Goal: Task Accomplishment & Management: Manage account settings

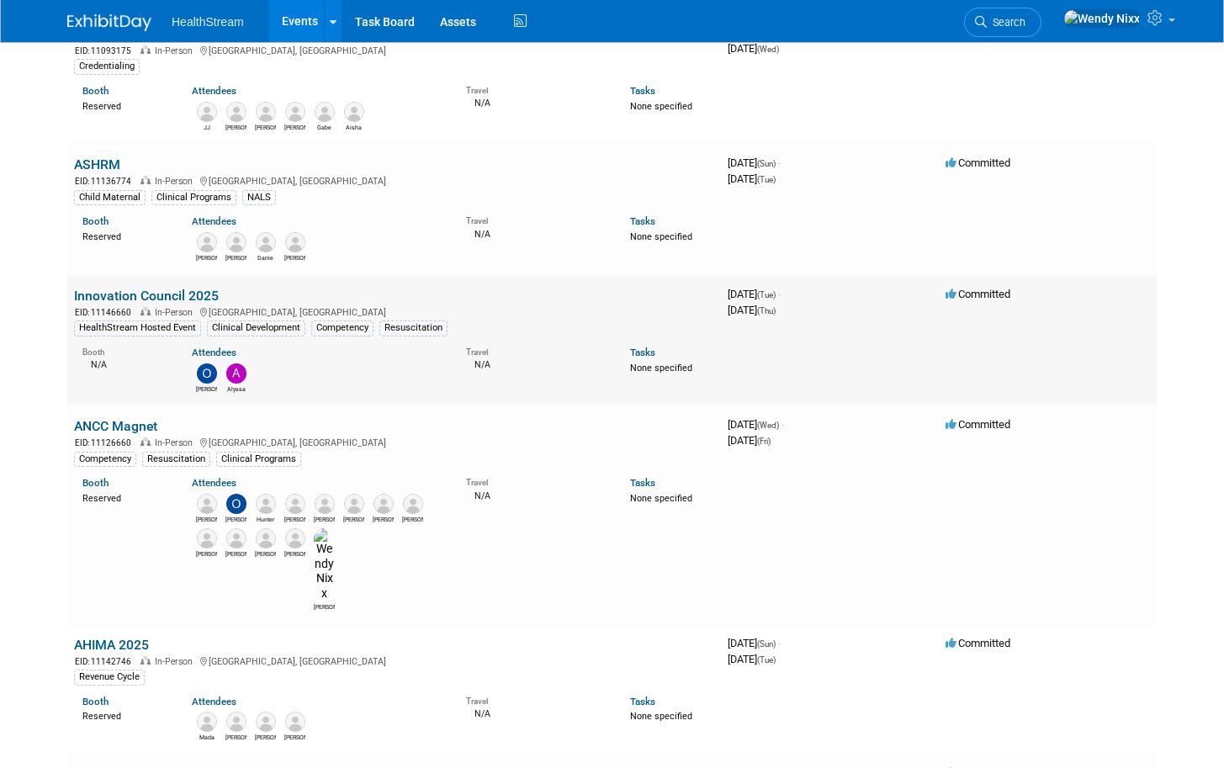
scroll to position [673, 0]
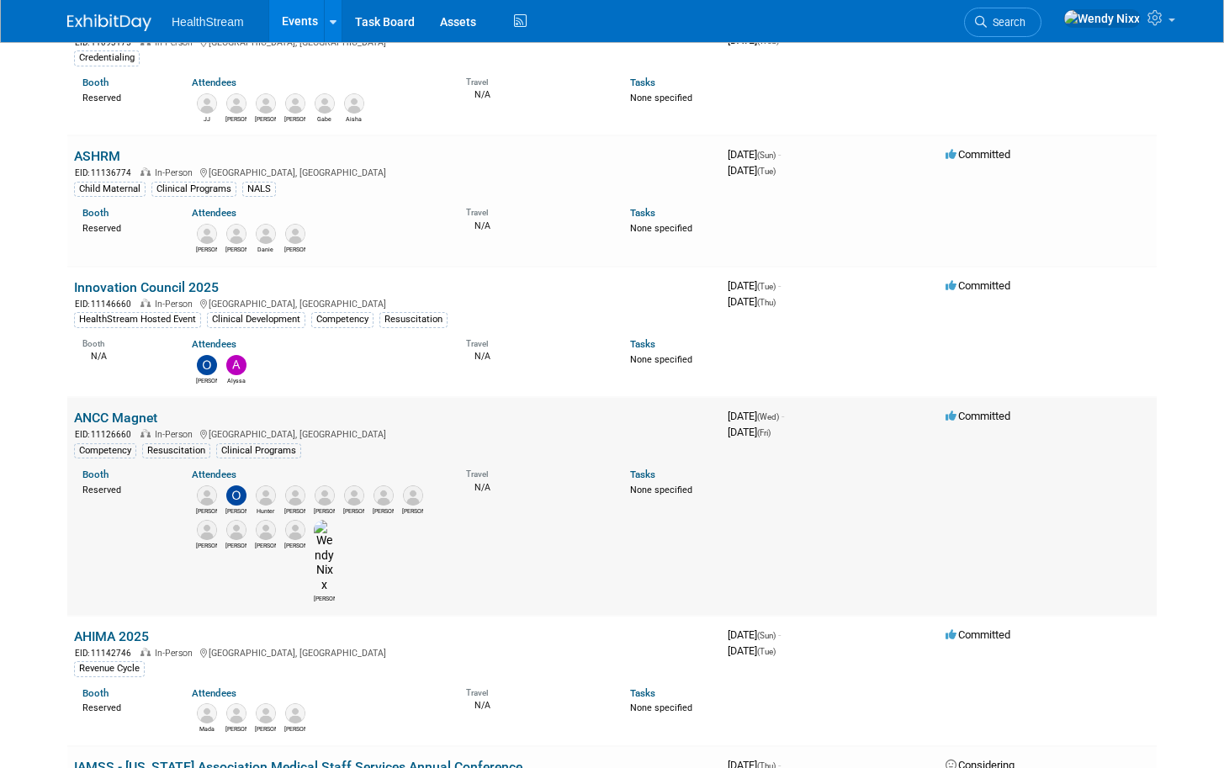
click at [129, 418] on link "ANCC Magnet" at bounding box center [115, 418] width 83 height 16
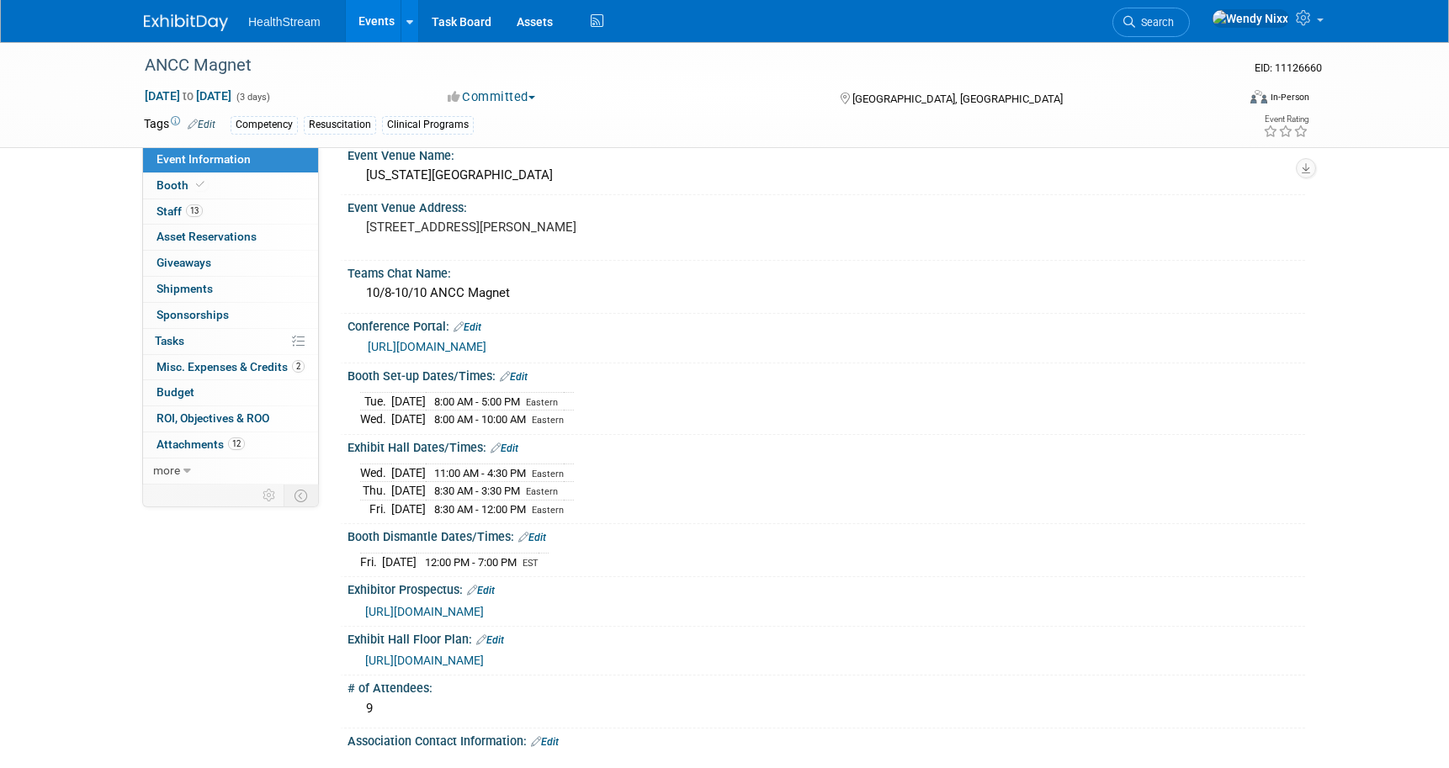
scroll to position [337, 0]
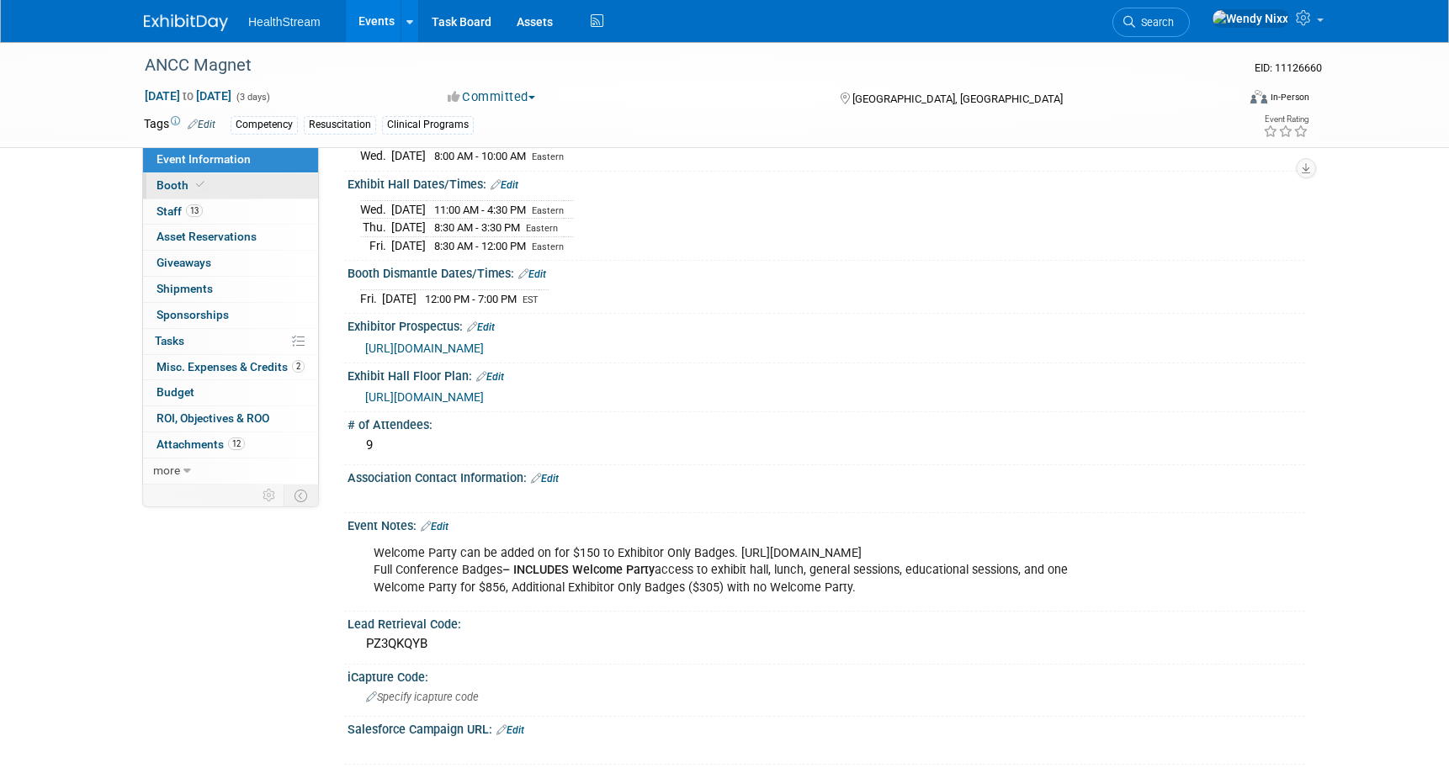
click at [172, 183] on span "Booth" at bounding box center [182, 184] width 51 height 13
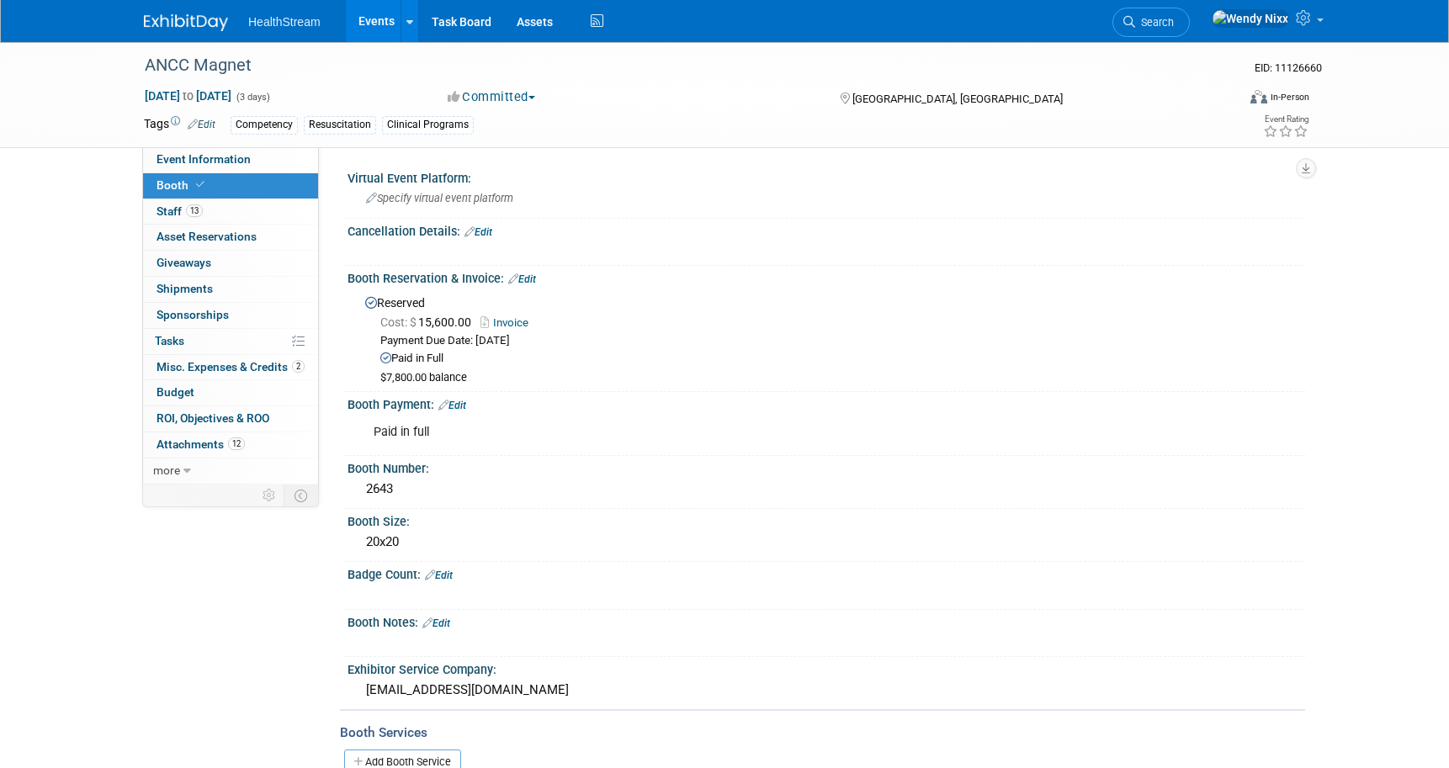
click at [453, 576] on link "Edit" at bounding box center [439, 576] width 28 height 12
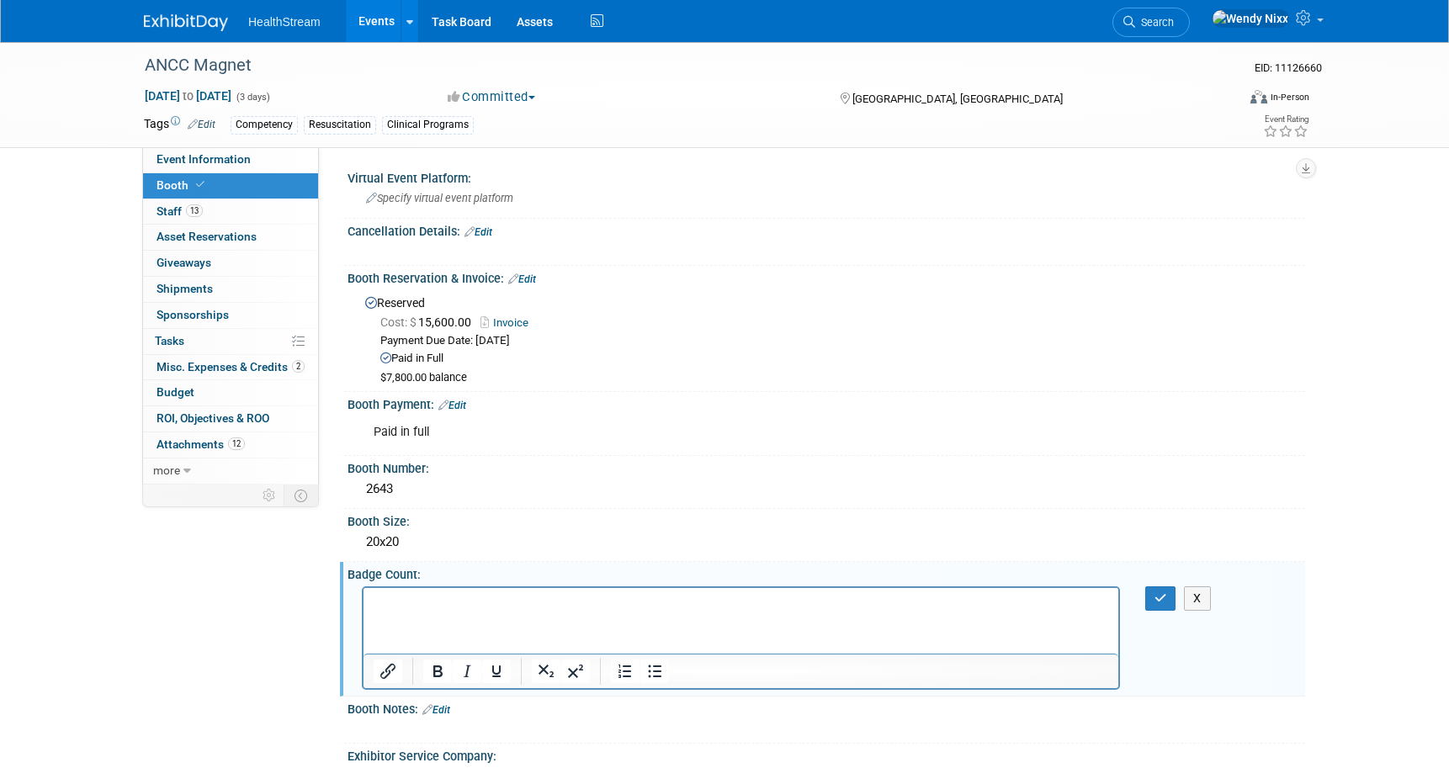
click at [429, 602] on p "Rich Text Area. Press ALT-0 for help." at bounding box center [741, 602] width 735 height 17
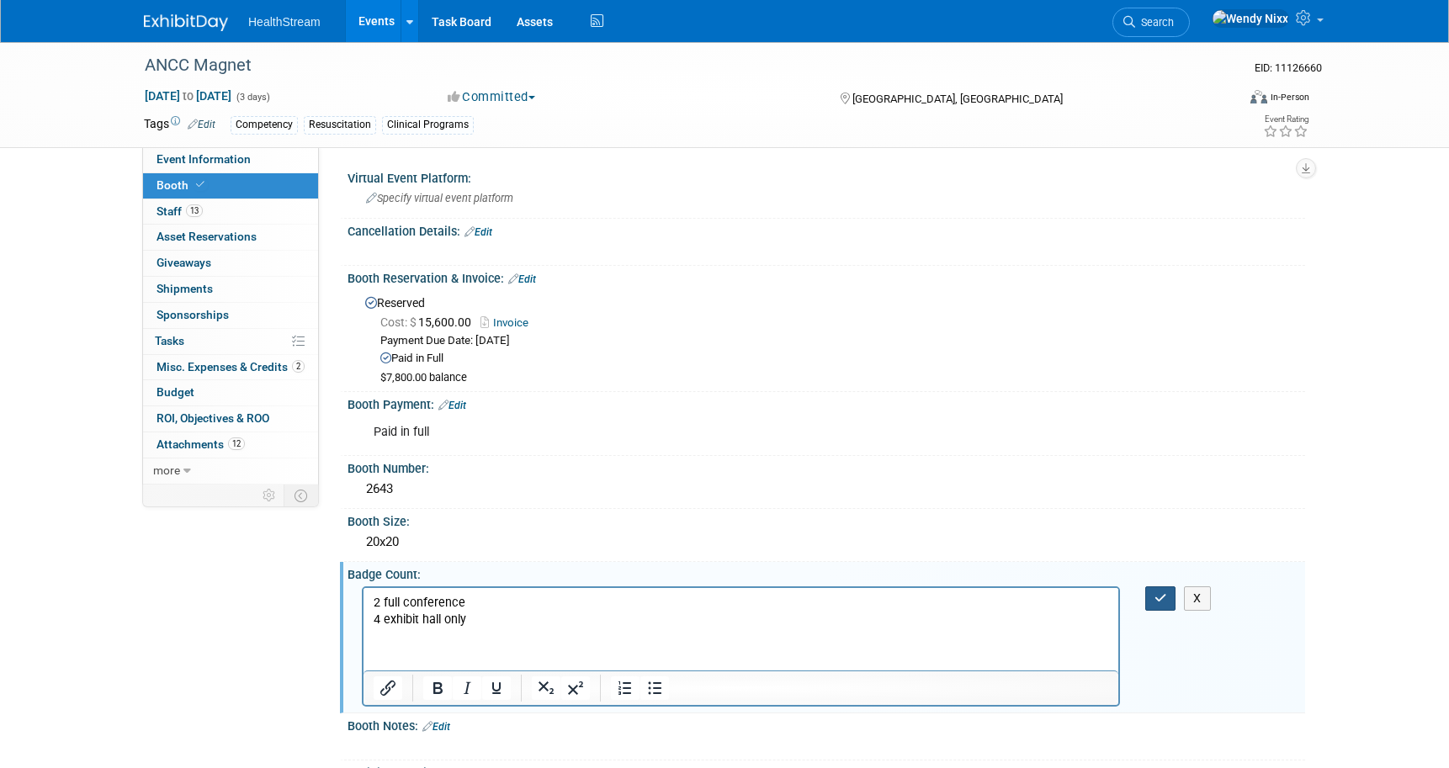
click at [1158, 597] on icon "button" at bounding box center [1160, 598] width 13 height 12
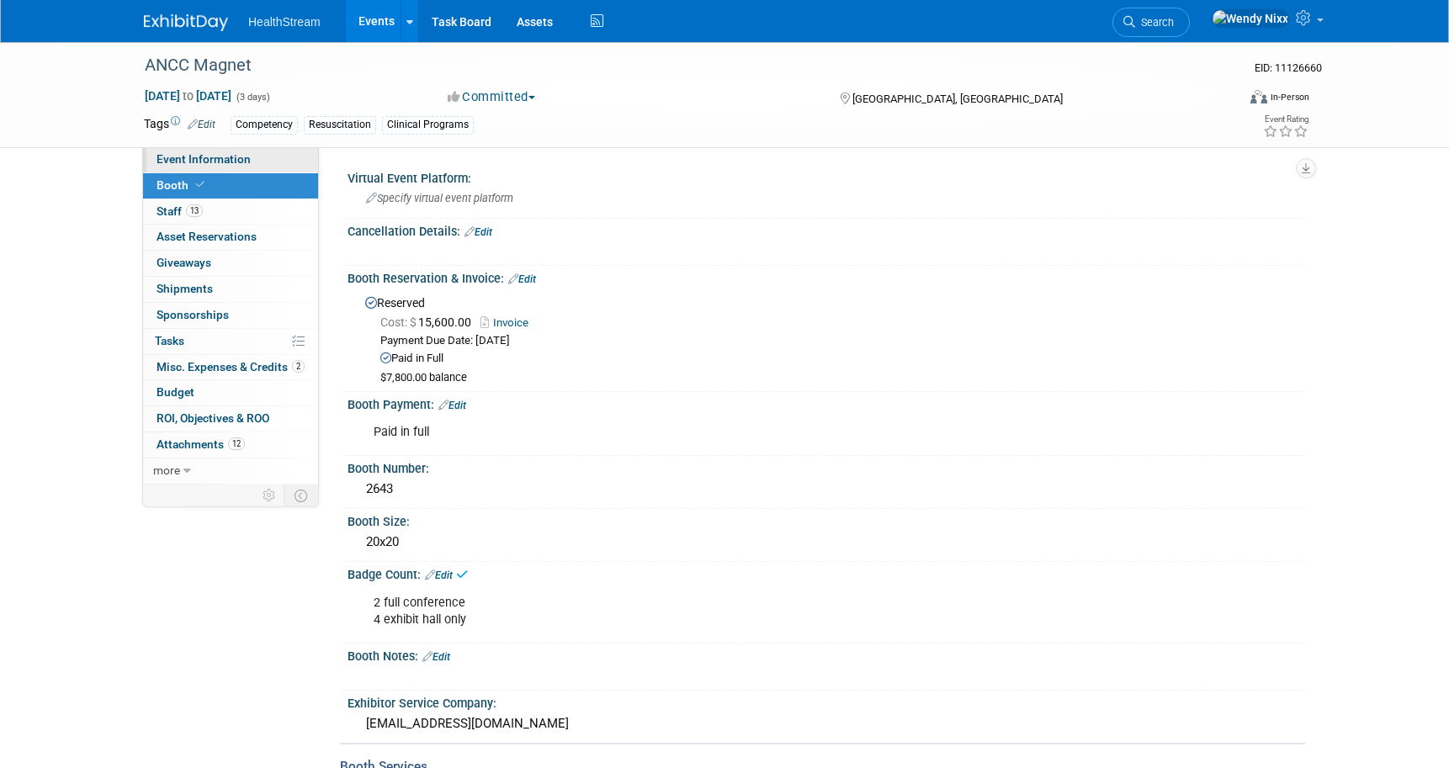
click at [206, 162] on span "Event Information" at bounding box center [204, 158] width 94 height 13
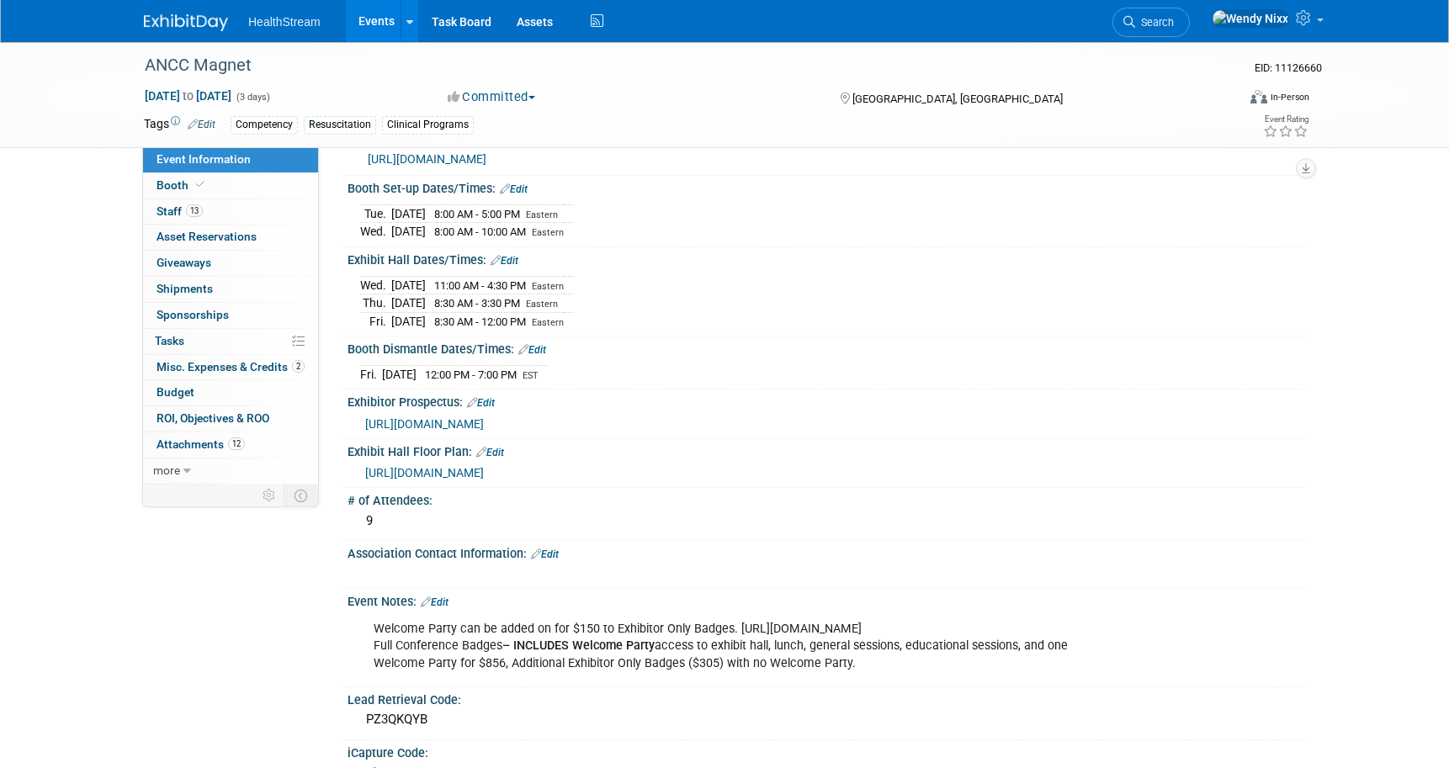
scroll to position [337, 0]
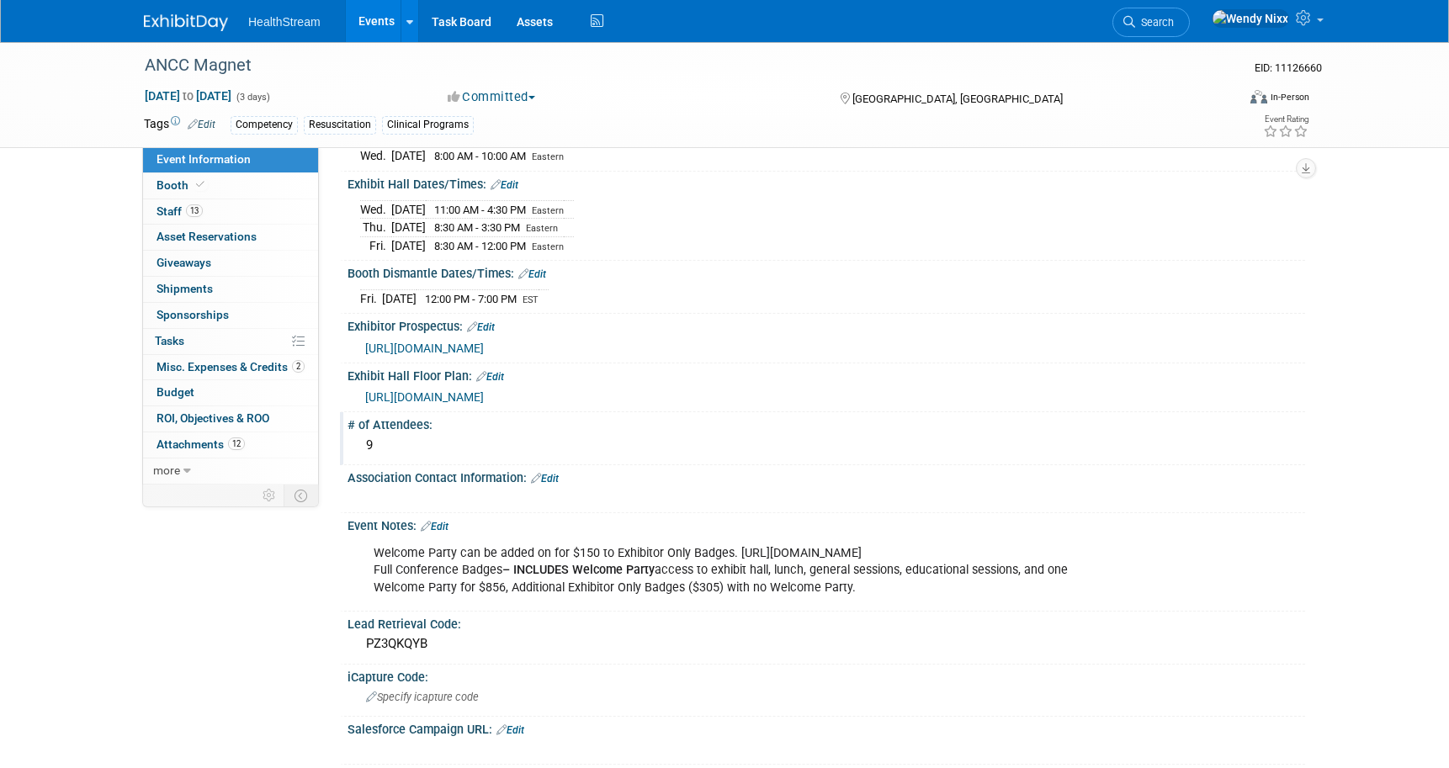
click at [386, 441] on div "9" at bounding box center [826, 446] width 932 height 26
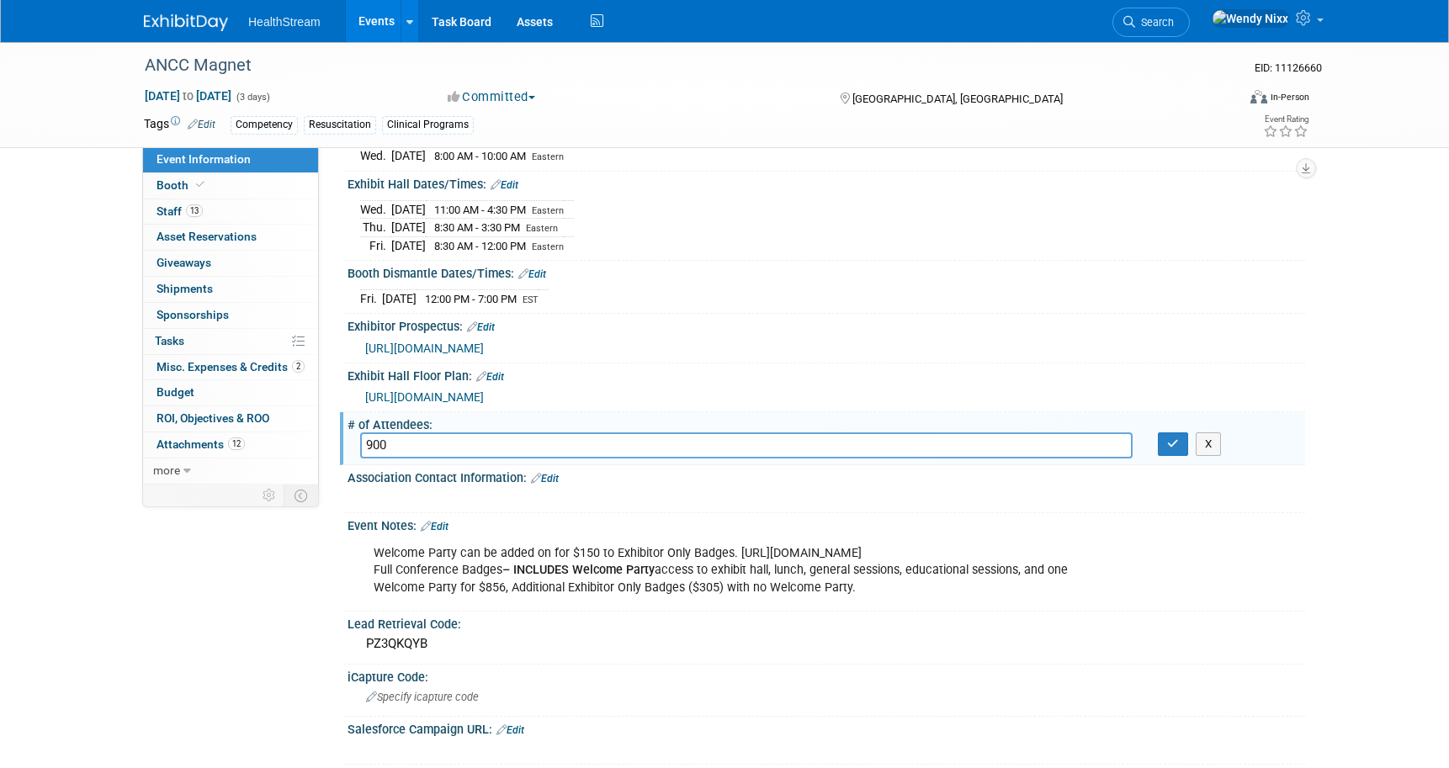
type input "900"
click at [1176, 448] on button "button" at bounding box center [1173, 445] width 30 height 24
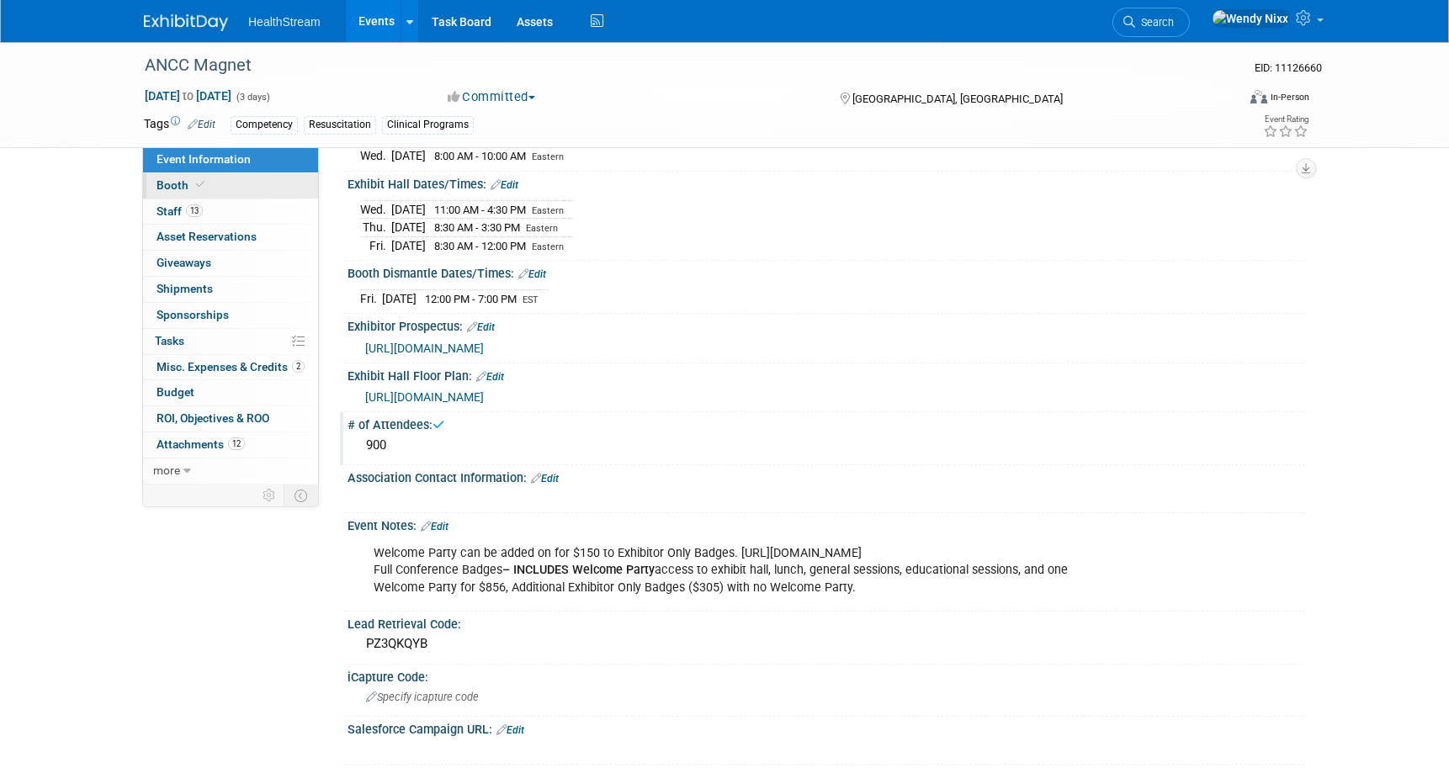
click at [162, 177] on link "Booth" at bounding box center [230, 185] width 175 height 25
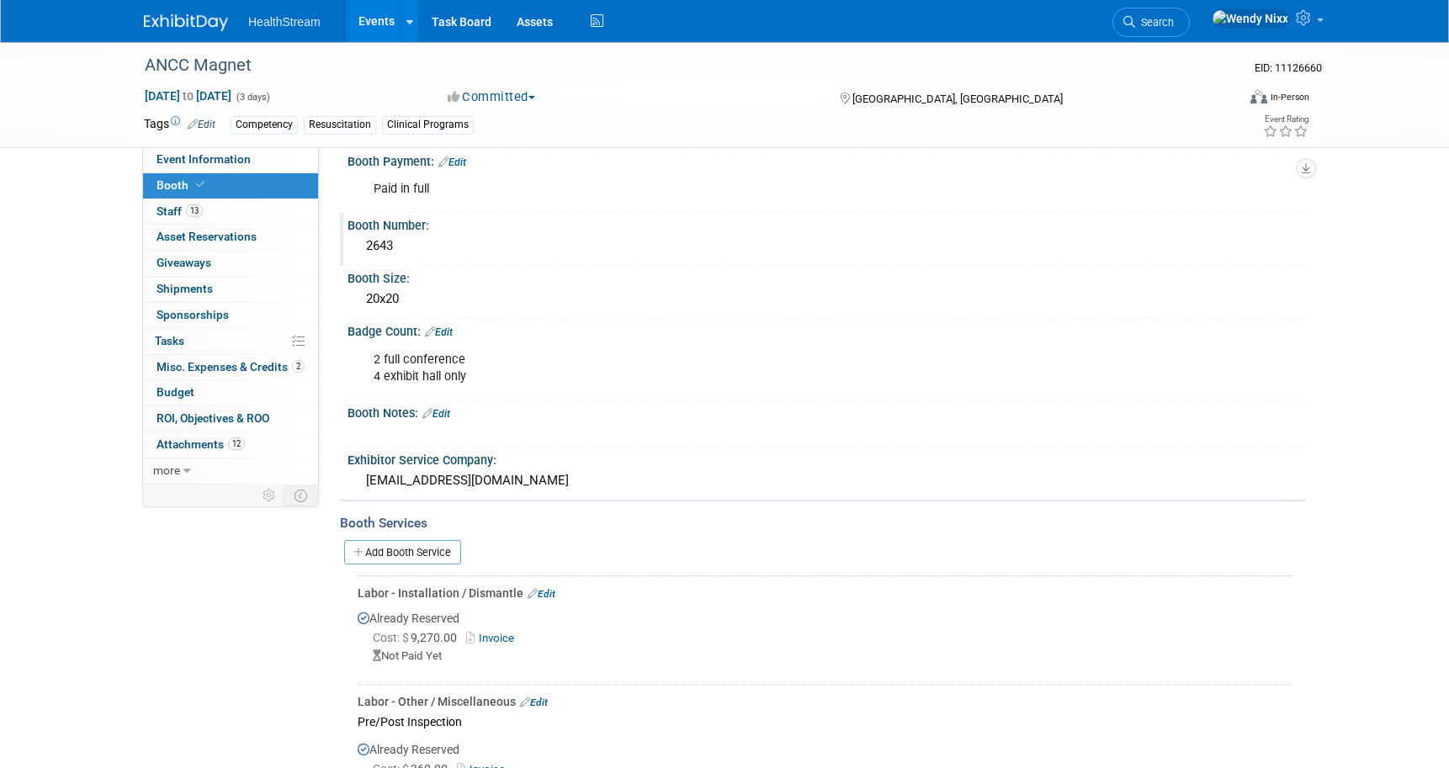
scroll to position [252, 0]
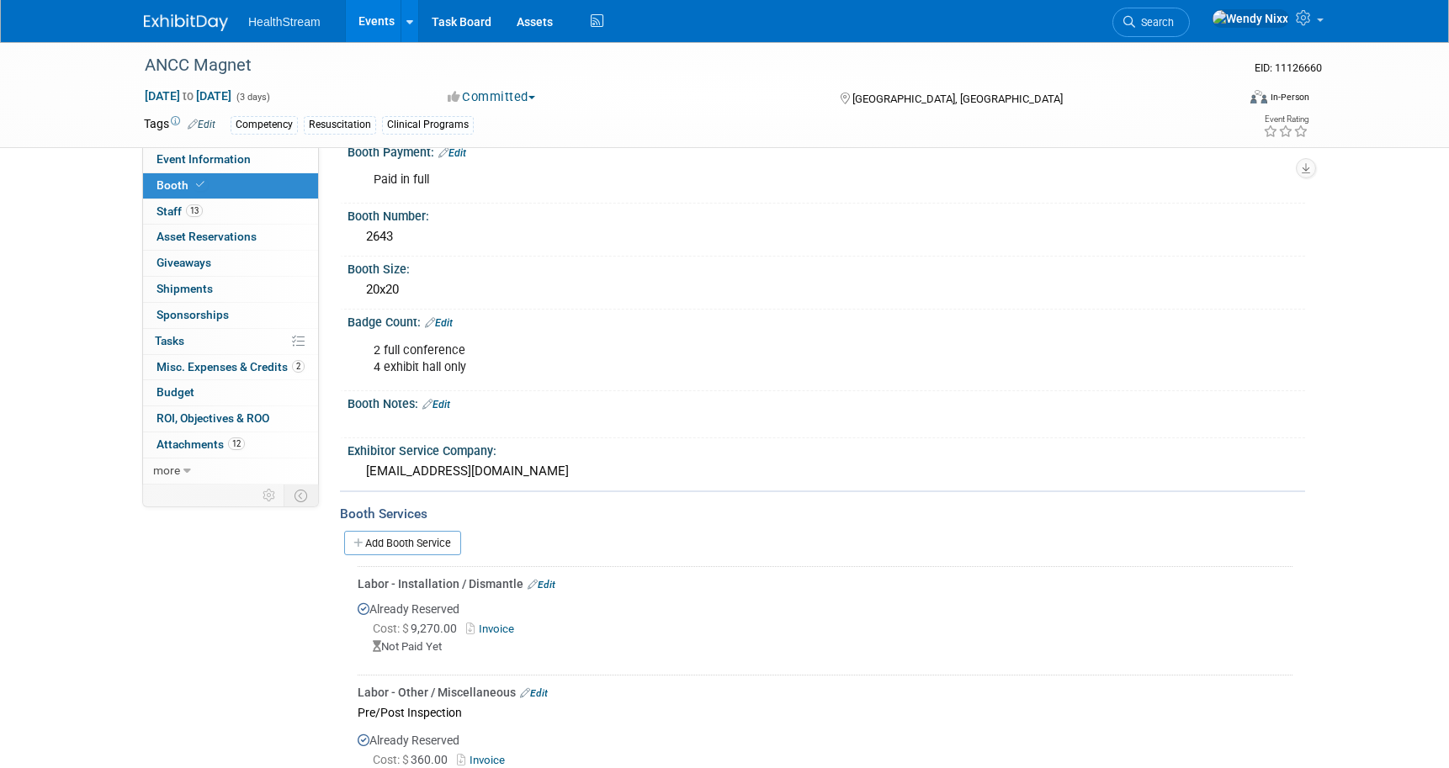
click at [447, 407] on link "Edit" at bounding box center [436, 405] width 28 height 12
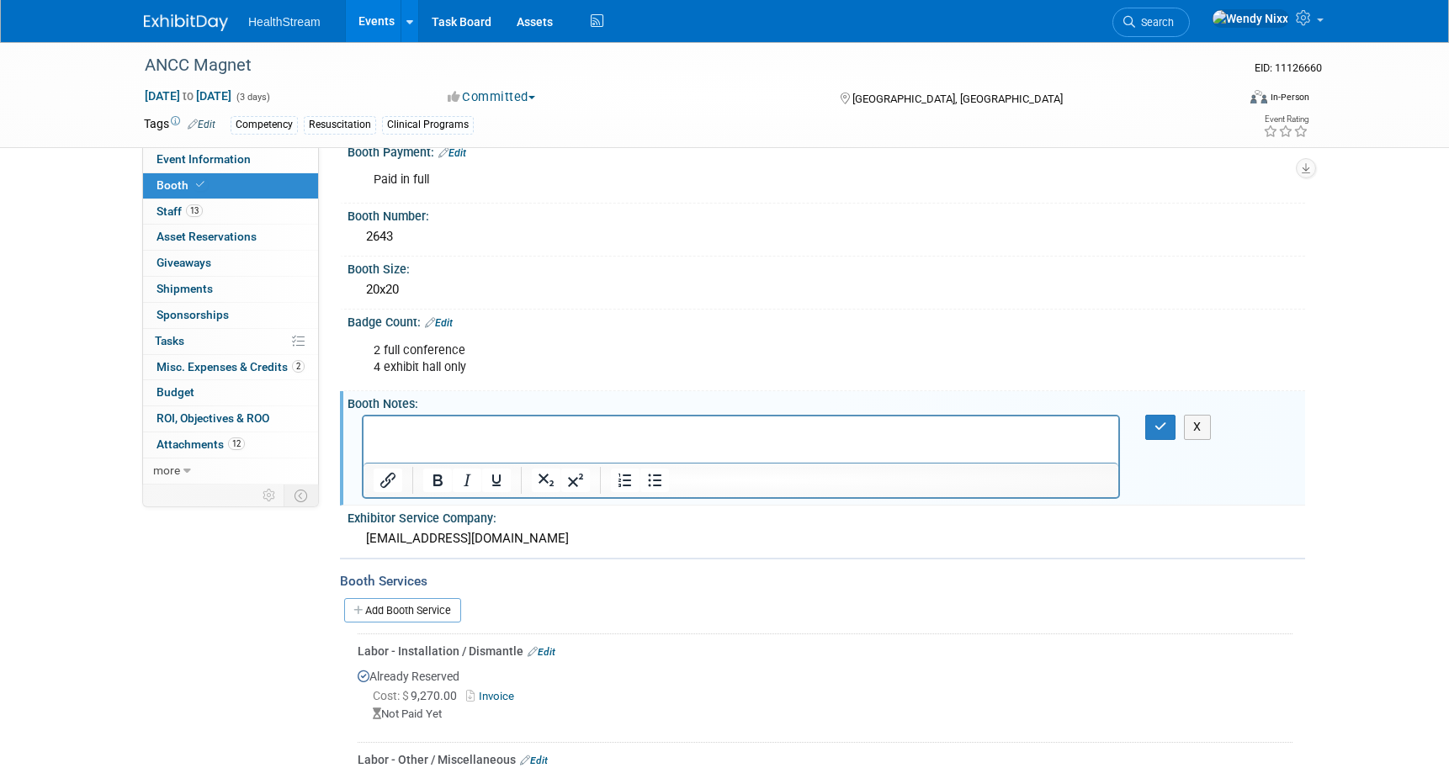
scroll to position [0, 0]
click at [438, 422] on html at bounding box center [741, 429] width 755 height 24
click at [1147, 425] on button "button" at bounding box center [1160, 427] width 31 height 24
